Goal: Book appointment/travel/reservation

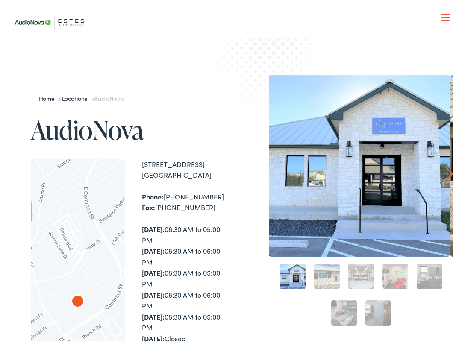
click at [48, 95] on link "Home" at bounding box center [49, 95] width 20 height 9
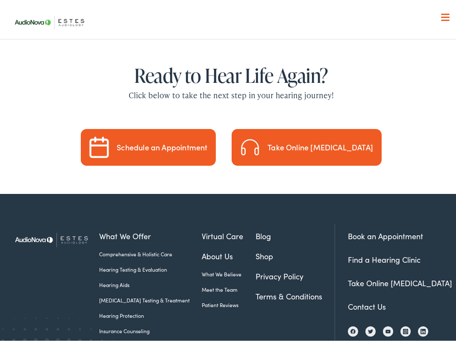
scroll to position [2434, 0]
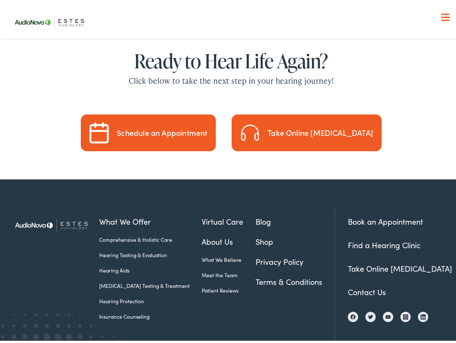
click at [320, 126] on div "Take Online [MEDICAL_DATA]" at bounding box center [320, 130] width 106 height 8
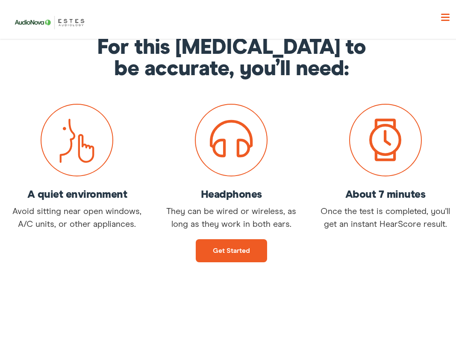
scroll to position [126, 0]
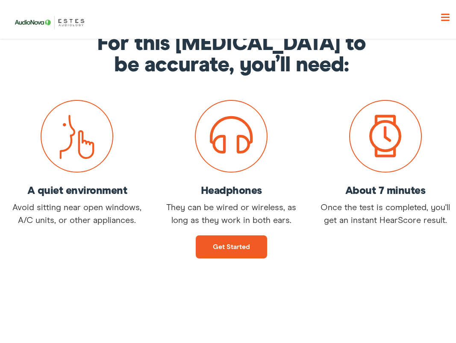
click at [235, 246] on link "Get started" at bounding box center [231, 244] width 71 height 23
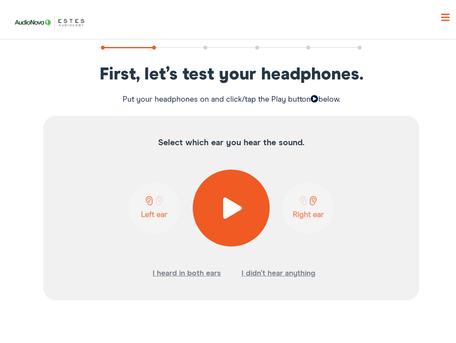
click at [229, 204] on span at bounding box center [231, 205] width 21 height 21
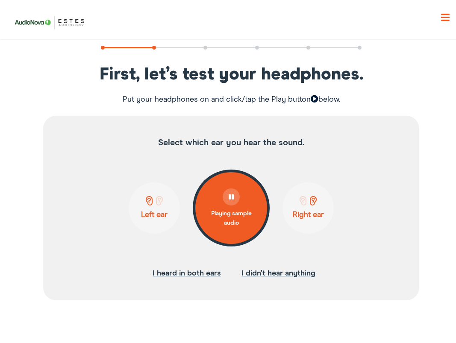
click at [145, 200] on span at bounding box center [149, 198] width 11 height 9
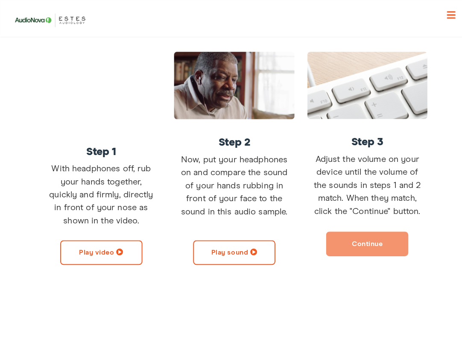
scroll to position [207, 0]
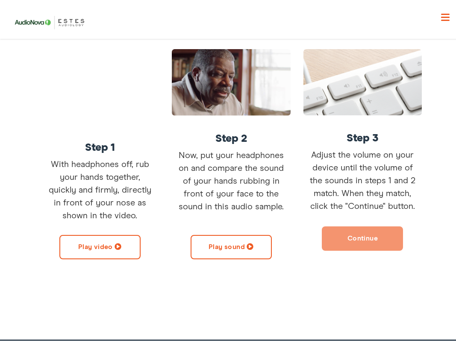
click at [111, 247] on button "Play video" at bounding box center [99, 244] width 81 height 24
click at [225, 249] on button "Play sound" at bounding box center [231, 244] width 81 height 24
click at [357, 237] on button "Continue" at bounding box center [362, 236] width 81 height 24
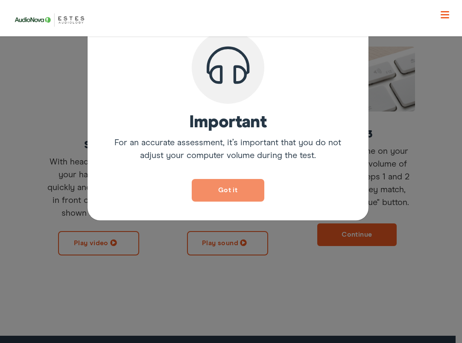
click at [246, 194] on button "Got it" at bounding box center [228, 190] width 73 height 23
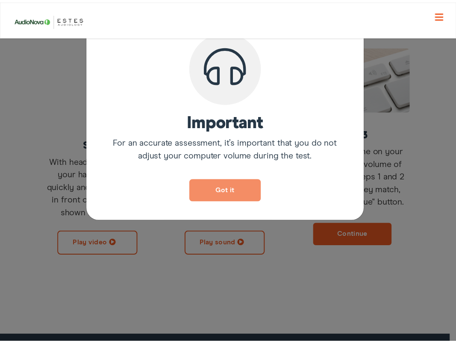
scroll to position [147, 0]
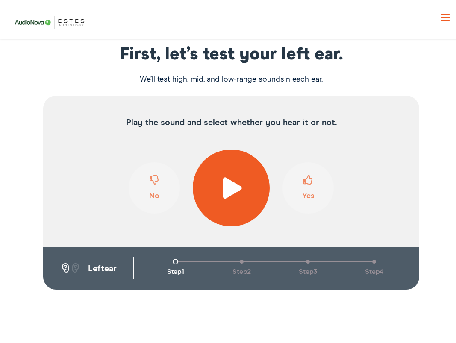
click at [227, 185] on span at bounding box center [231, 185] width 21 height 21
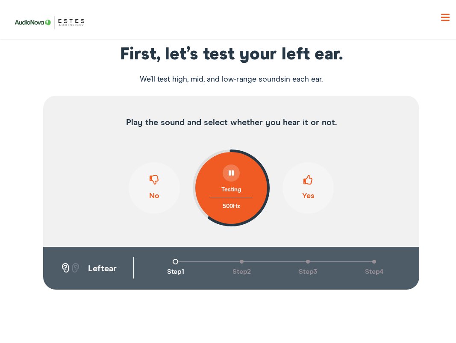
click at [303, 180] on span at bounding box center [307, 181] width 9 height 16
click at [303, 181] on span at bounding box center [307, 181] width 9 height 16
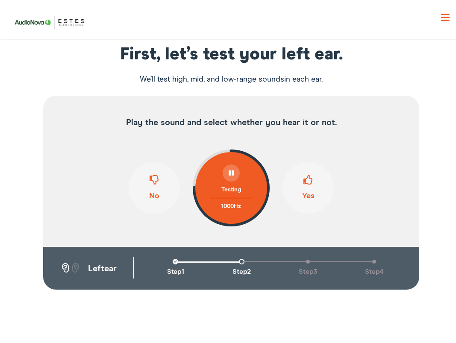
click at [303, 181] on span at bounding box center [307, 181] width 9 height 16
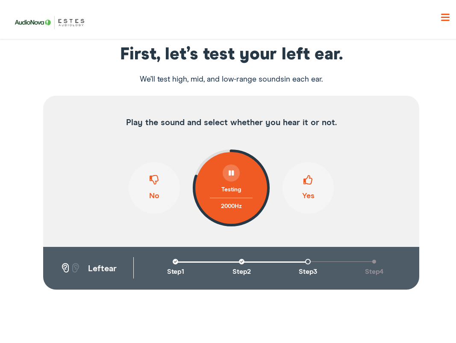
click at [303, 181] on span at bounding box center [307, 181] width 9 height 16
drag, startPoint x: 152, startPoint y: 178, endPoint x: 158, endPoint y: 177, distance: 6.0
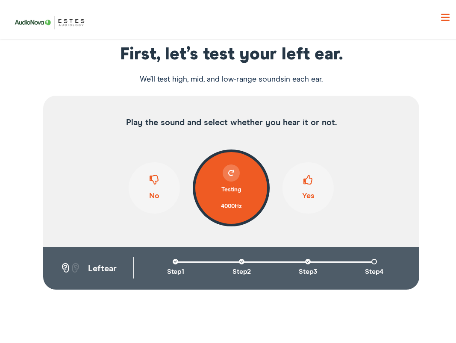
click at [153, 177] on span at bounding box center [154, 181] width 9 height 16
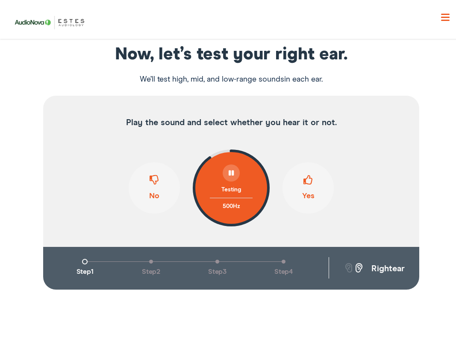
click at [304, 176] on span at bounding box center [307, 181] width 9 height 16
click at [150, 176] on span at bounding box center [154, 181] width 9 height 16
click at [304, 179] on span at bounding box center [307, 181] width 9 height 16
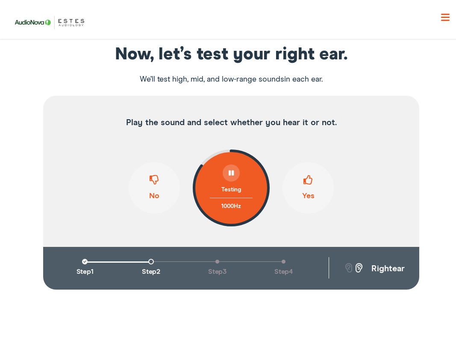
click at [303, 179] on span at bounding box center [307, 181] width 9 height 16
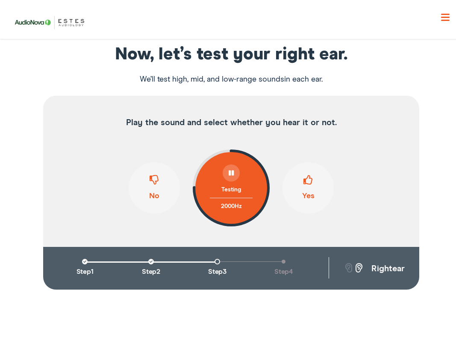
click at [304, 179] on span at bounding box center [307, 181] width 9 height 16
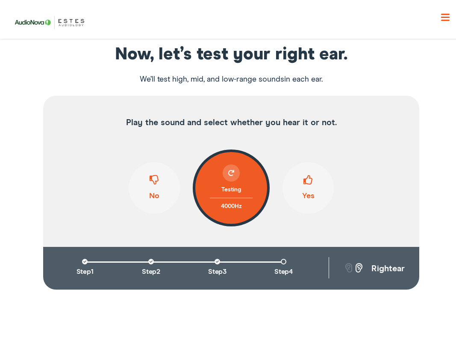
click at [156, 179] on button "No" at bounding box center [154, 185] width 51 height 51
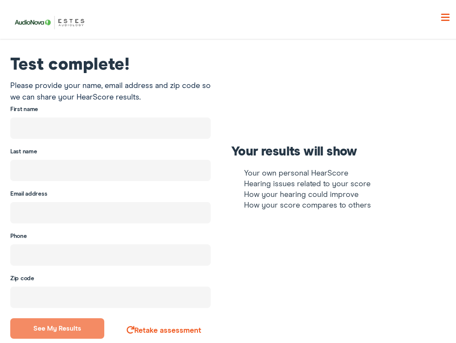
click at [33, 127] on input "text" at bounding box center [110, 125] width 200 height 21
type input "Jim"
type input "Polito"
click at [38, 208] on input "email" at bounding box center [110, 210] width 200 height 21
type input "mathstorm@gmail.com"
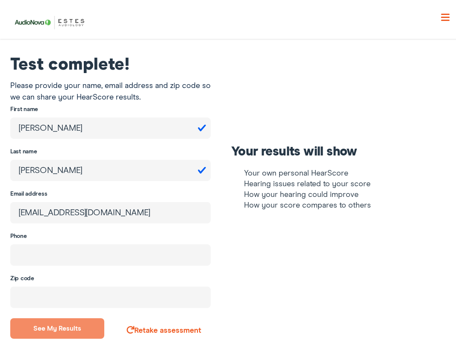
type input "(281) 610-1172"
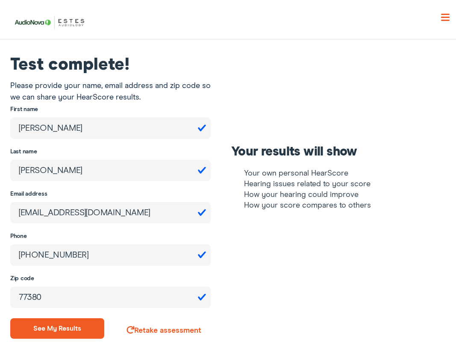
click at [50, 296] on input "77380" at bounding box center [110, 294] width 200 height 21
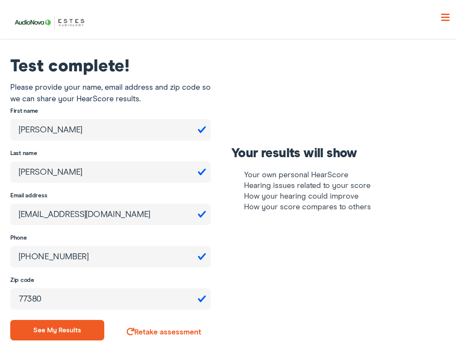
scroll to position [143, 0]
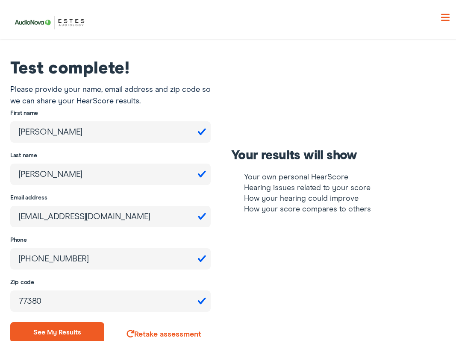
drag, startPoint x: 51, startPoint y: 296, endPoint x: -20, endPoint y: 286, distance: 72.1
click at [0, 286] on html "Online Hearing Test Services for TX and LA Skip to Main Content Menu Close Sche…" at bounding box center [231, 254] width 462 height 795
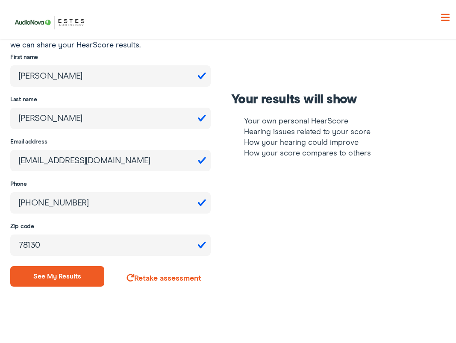
scroll to position [200, 0]
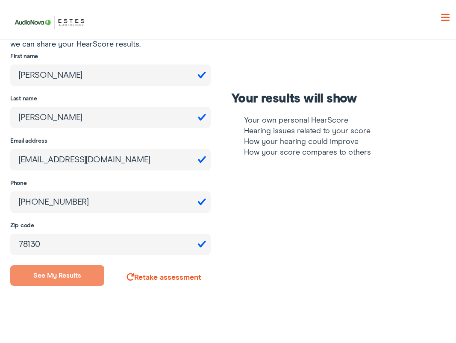
type input "78130"
click at [73, 273] on button "See my results" at bounding box center [57, 273] width 94 height 21
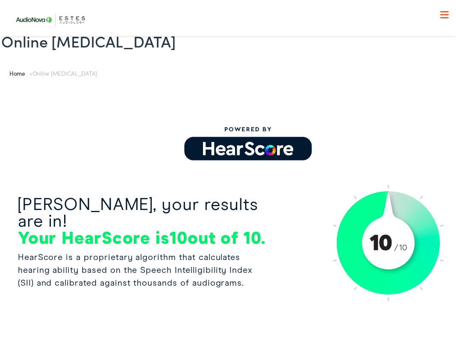
scroll to position [0, 0]
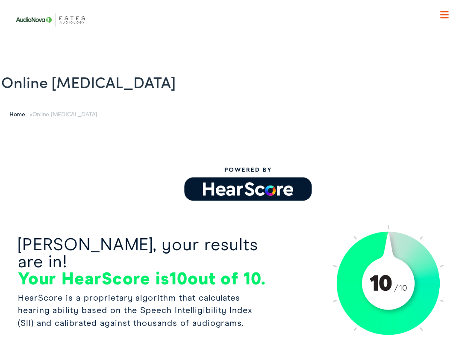
click at [67, 20] on img at bounding box center [51, 20] width 85 height 30
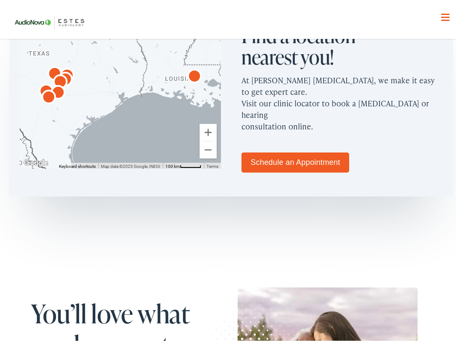
scroll to position [552, 0]
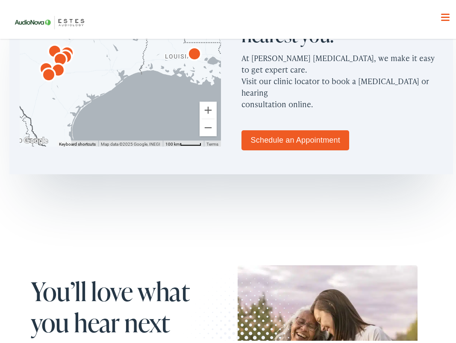
click at [296, 128] on link "Schedule an Appointment" at bounding box center [295, 138] width 108 height 20
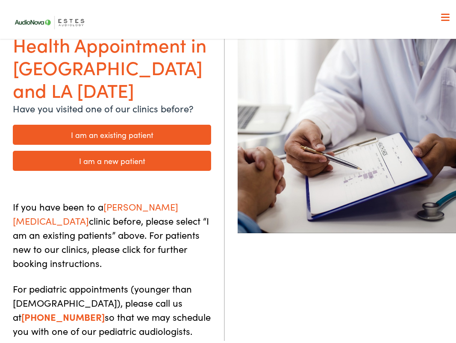
scroll to position [89, 0]
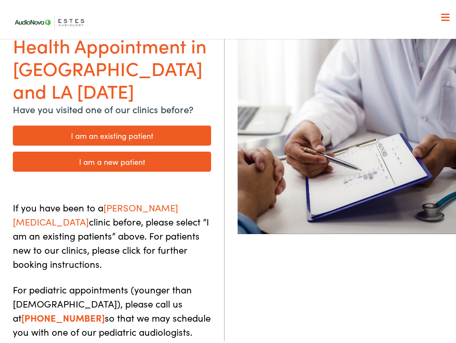
click at [79, 159] on link "I am a new patient" at bounding box center [112, 159] width 198 height 20
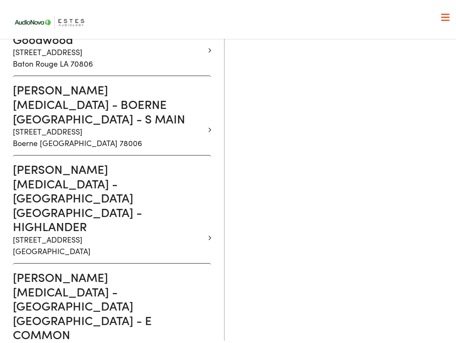
scroll to position [454, 0]
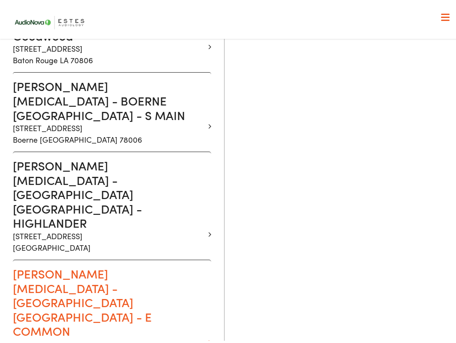
click at [66, 264] on h3 "[PERSON_NAME] [MEDICAL_DATA] - [GEOGRAPHIC_DATA] [GEOGRAPHIC_DATA] - E COMMON" at bounding box center [109, 300] width 192 height 72
